Goal: Transaction & Acquisition: Download file/media

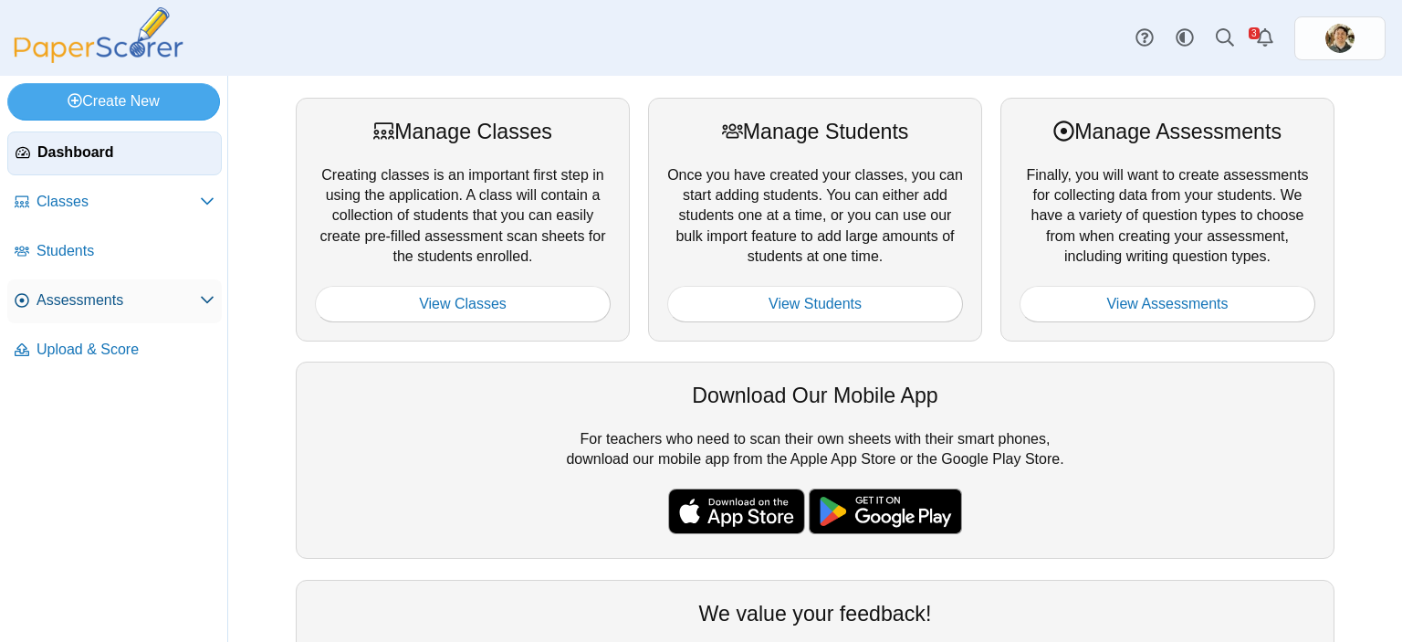
click at [179, 290] on span "Assessments" at bounding box center [118, 300] width 163 height 20
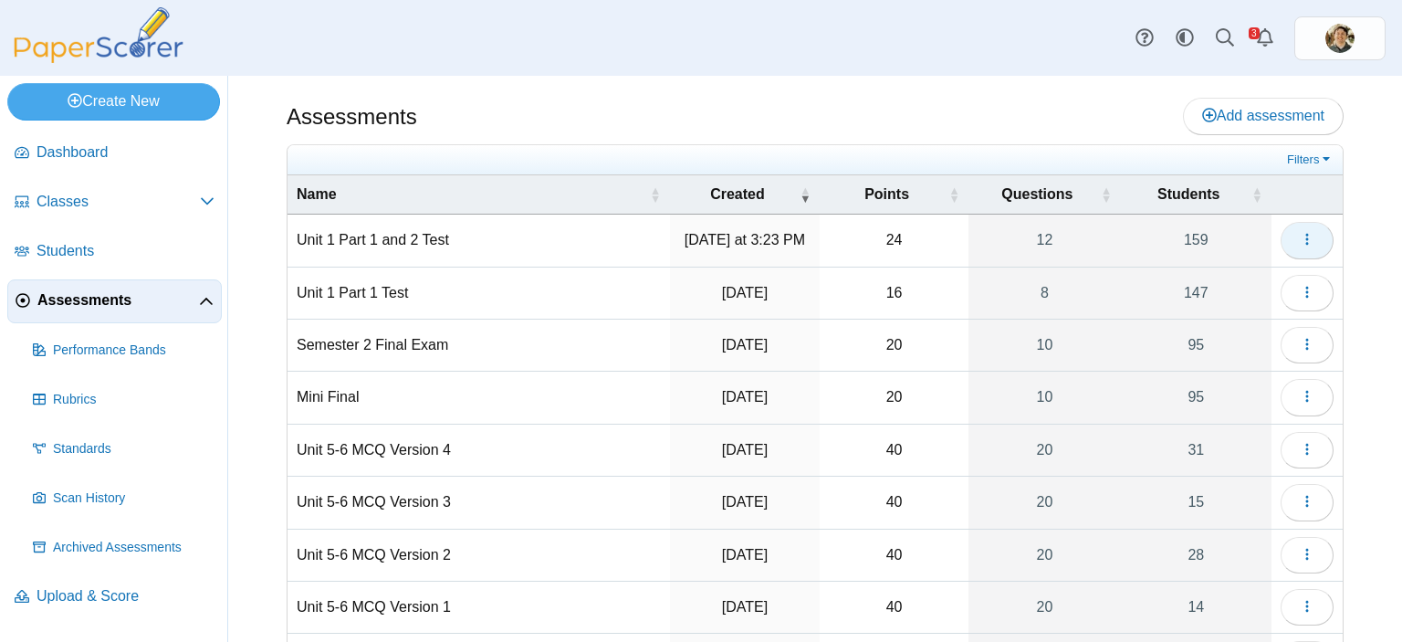
click at [1300, 232] on icon "button" at bounding box center [1307, 239] width 15 height 15
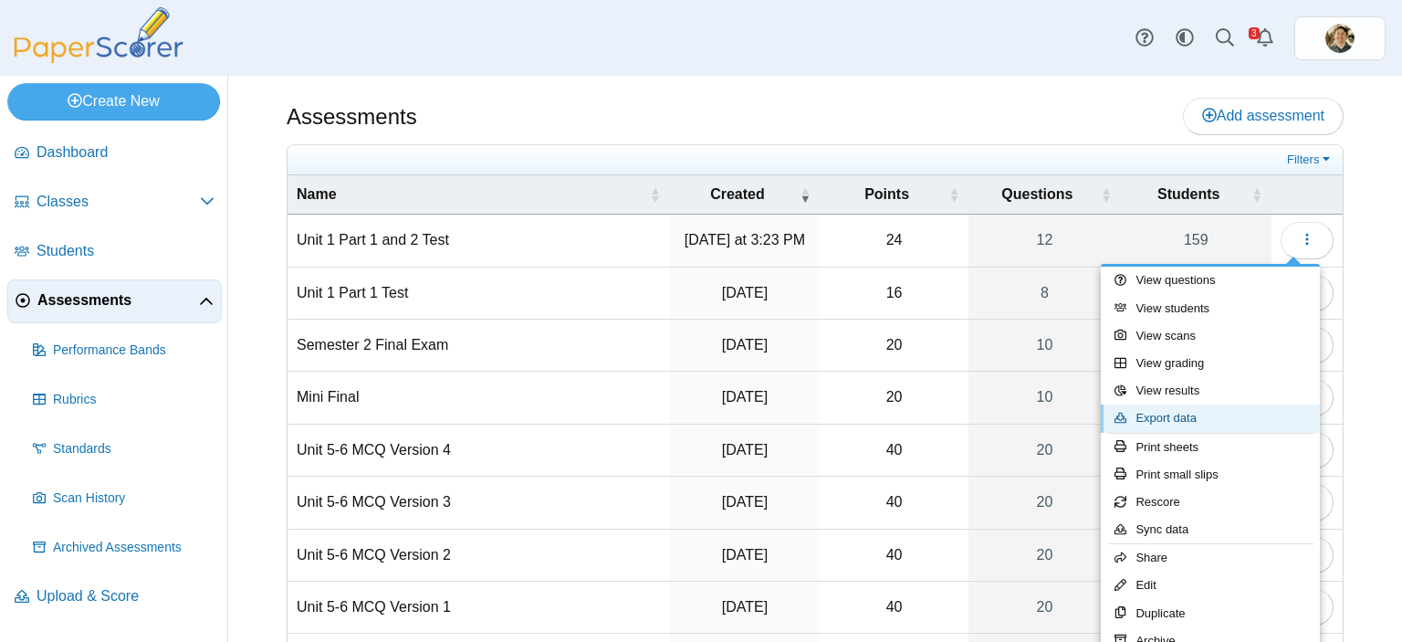
click at [1165, 410] on link "Export data" at bounding box center [1210, 417] width 219 height 27
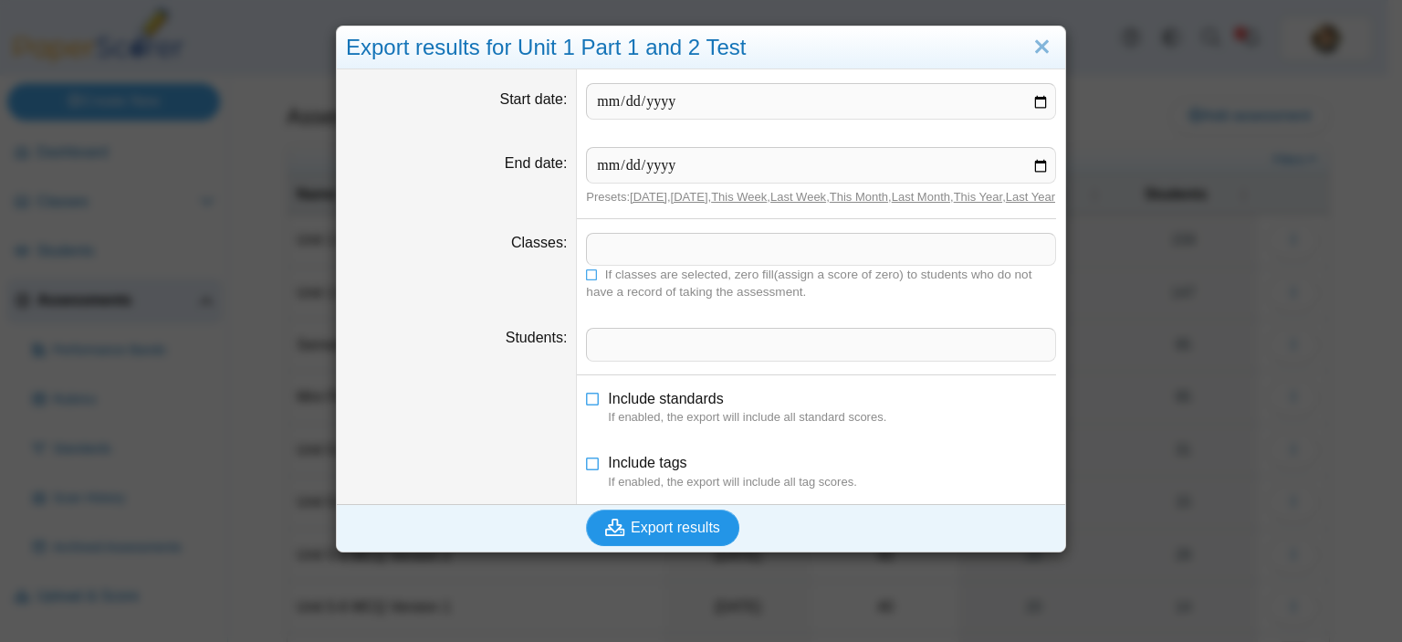
click at [632, 535] on span "Export results" at bounding box center [675, 527] width 89 height 16
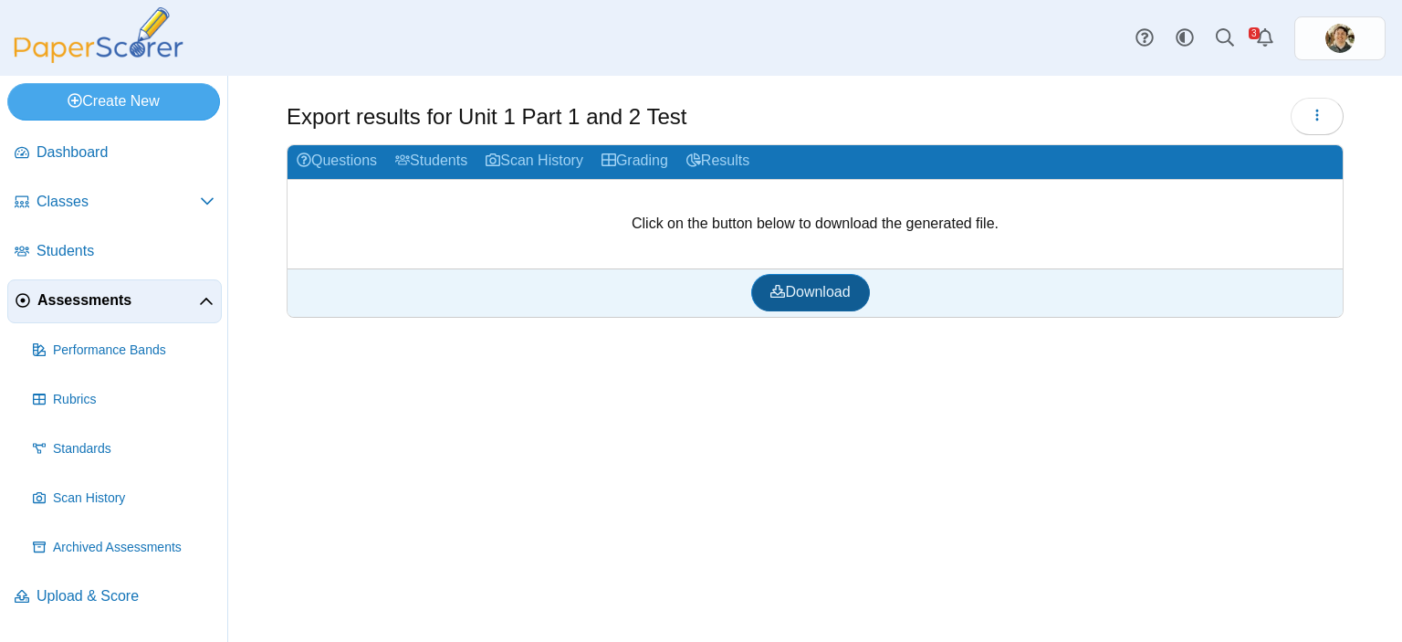
click at [829, 280] on link "Download" at bounding box center [810, 292] width 118 height 37
